Goal: Task Accomplishment & Management: Use online tool/utility

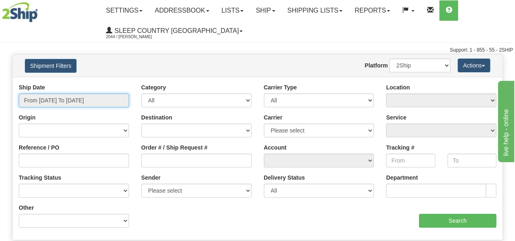
click at [77, 103] on input "From 09/30/2025 To 10/01/2025" at bounding box center [74, 101] width 110 height 14
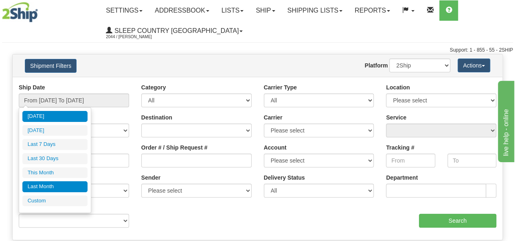
click at [61, 182] on li "Last Month" at bounding box center [54, 187] width 65 height 11
type input "From 09/01/2025 To 09/30/2025"
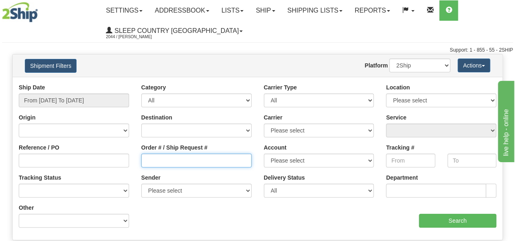
click at [178, 160] on input "Order # / Ship Request #" at bounding box center [196, 161] width 110 height 14
paste input "9000I095305"
type input "9000I095305"
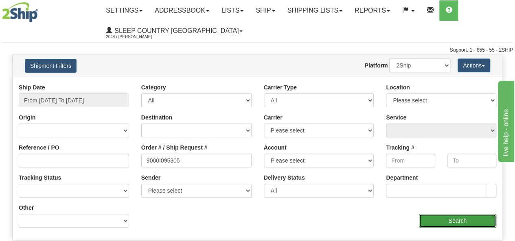
click at [436, 219] on input "Search" at bounding box center [458, 221] width 78 height 14
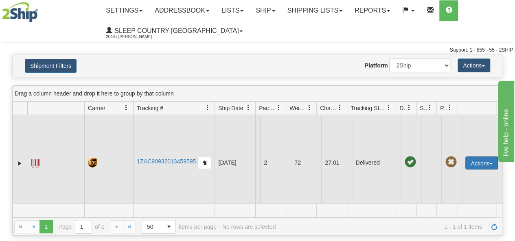
click at [473, 162] on button "Actions" at bounding box center [481, 163] width 33 height 13
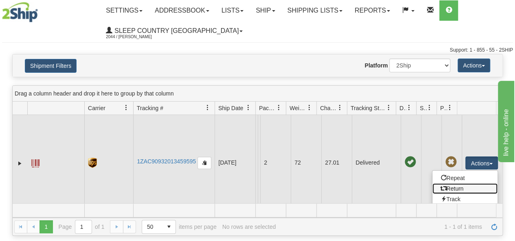
click at [454, 184] on link "Return" at bounding box center [464, 189] width 65 height 11
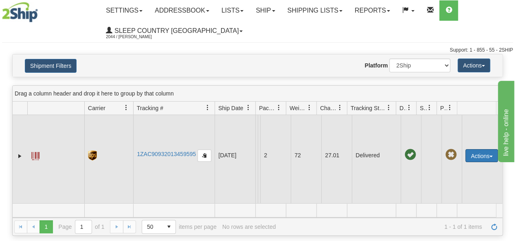
drag, startPoint x: 473, startPoint y: 145, endPoint x: 474, endPoint y: 155, distance: 10.2
click at [474, 149] on button "Actions" at bounding box center [481, 155] width 33 height 13
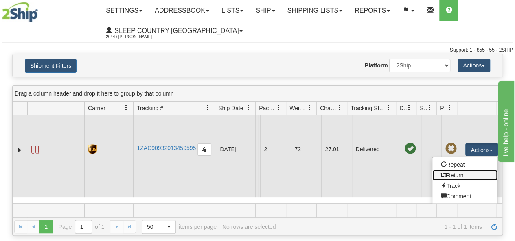
click at [449, 174] on link "Return" at bounding box center [464, 175] width 65 height 11
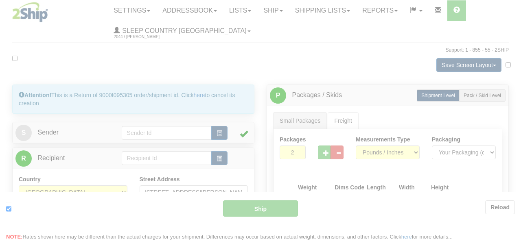
type input "11"
type input "09:05"
type input "16:00"
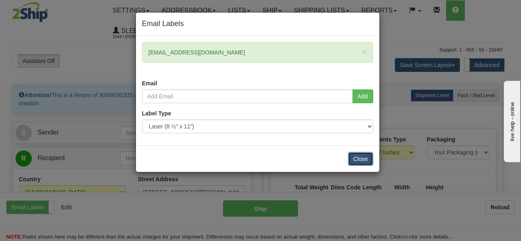
click at [360, 158] on button "Close" at bounding box center [360, 159] width 25 height 14
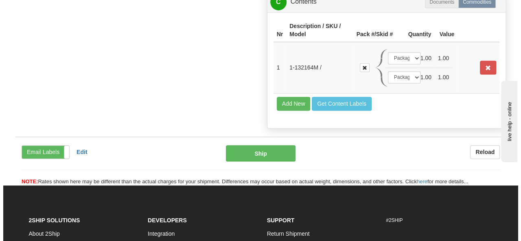
scroll to position [570, 0]
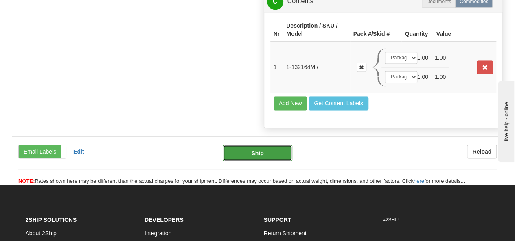
click at [253, 150] on button "Ship" at bounding box center [258, 153] width 70 height 16
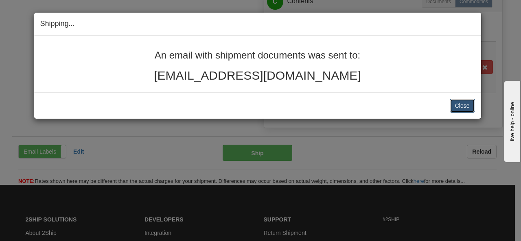
click at [468, 99] on button "Close" at bounding box center [462, 106] width 25 height 14
click at [464, 105] on button "Close" at bounding box center [462, 106] width 25 height 14
click at [458, 108] on button "Close" at bounding box center [462, 106] width 25 height 14
click at [463, 103] on button "Close" at bounding box center [462, 106] width 25 height 14
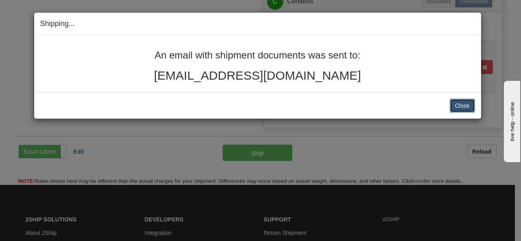
click at [463, 103] on button "Close" at bounding box center [462, 106] width 25 height 14
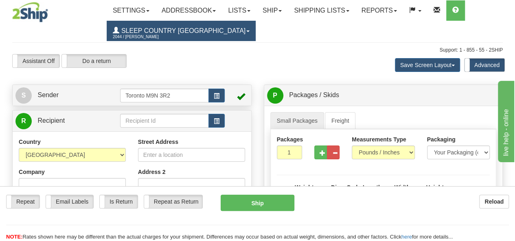
click at [131, 29] on span "Sleep Country [GEOGRAPHIC_DATA]" at bounding box center [182, 30] width 126 height 7
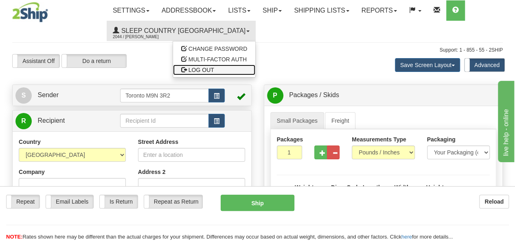
click at [189, 71] on span "LOG OUT" at bounding box center [202, 70] width 26 height 7
